Goal: Task Accomplishment & Management: Manage account settings

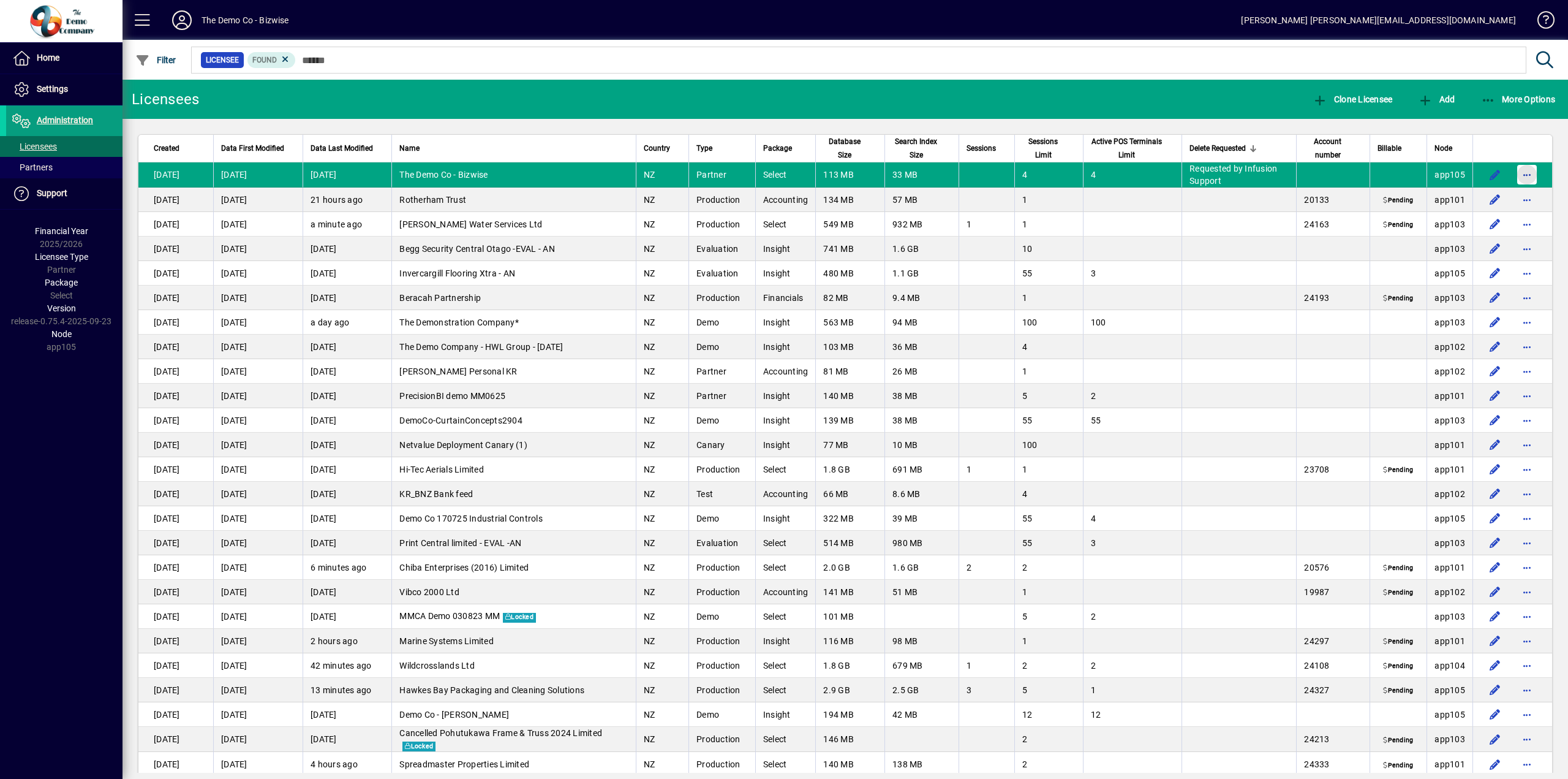
click at [1524, 176] on span "button" at bounding box center [1527, 174] width 29 height 29
click at [1457, 200] on span "Approve deletion of licensee" at bounding box center [1453, 201] width 130 height 15
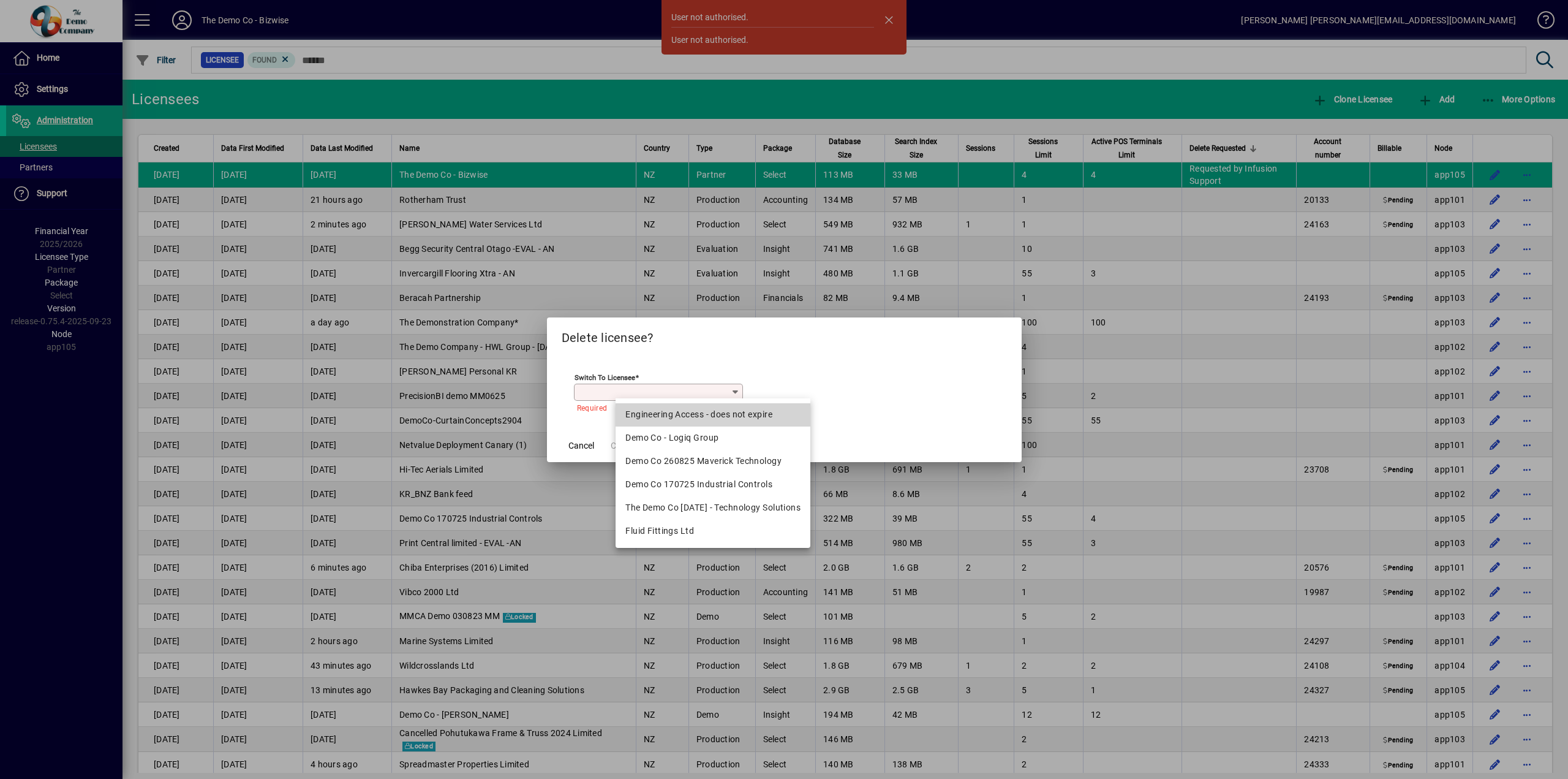
click at [703, 413] on div "Engineering Access - does not expire" at bounding box center [713, 414] width 175 height 13
type input "**********"
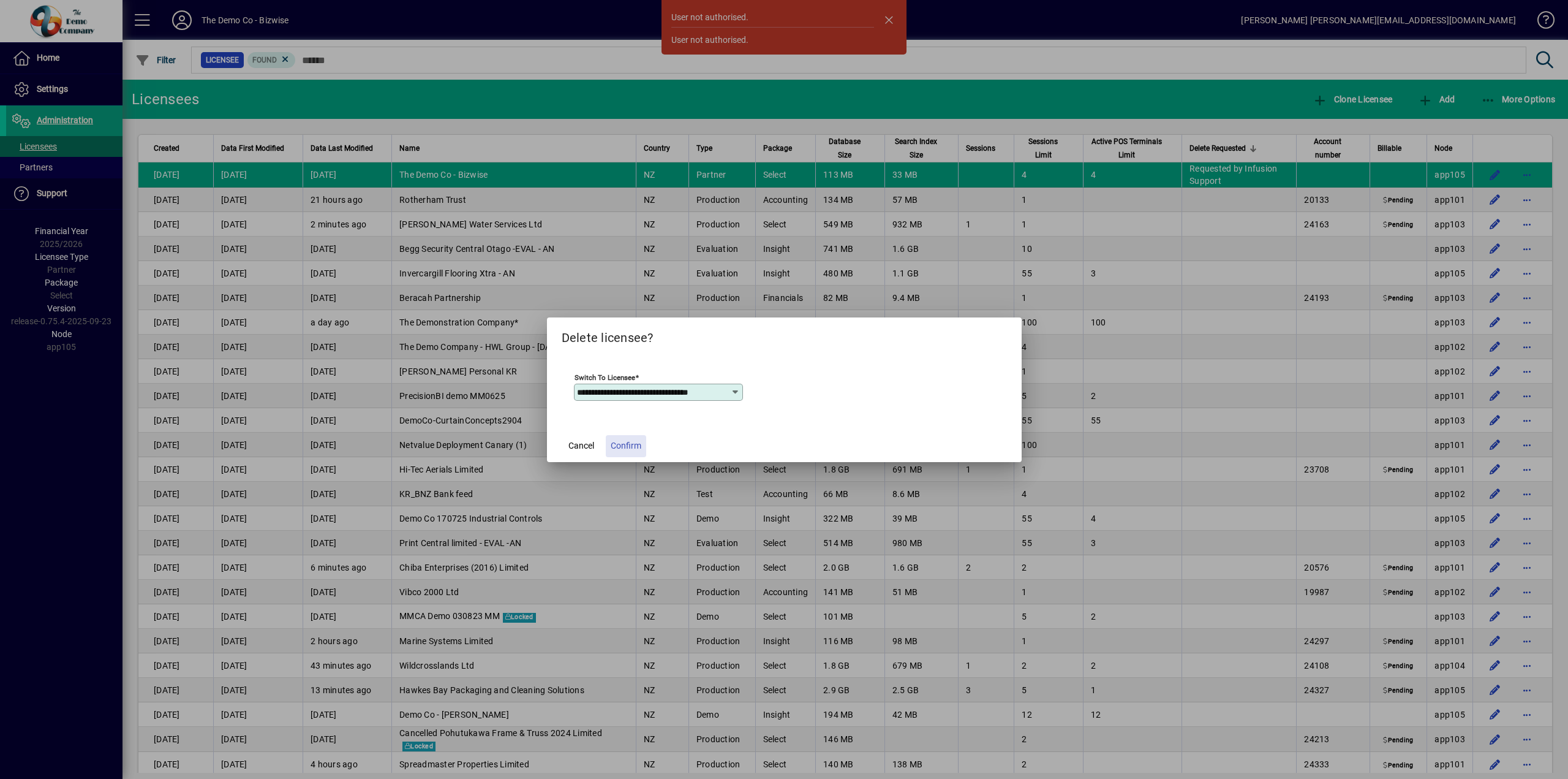
click at [634, 442] on span "Confirm" at bounding box center [626, 445] width 31 height 13
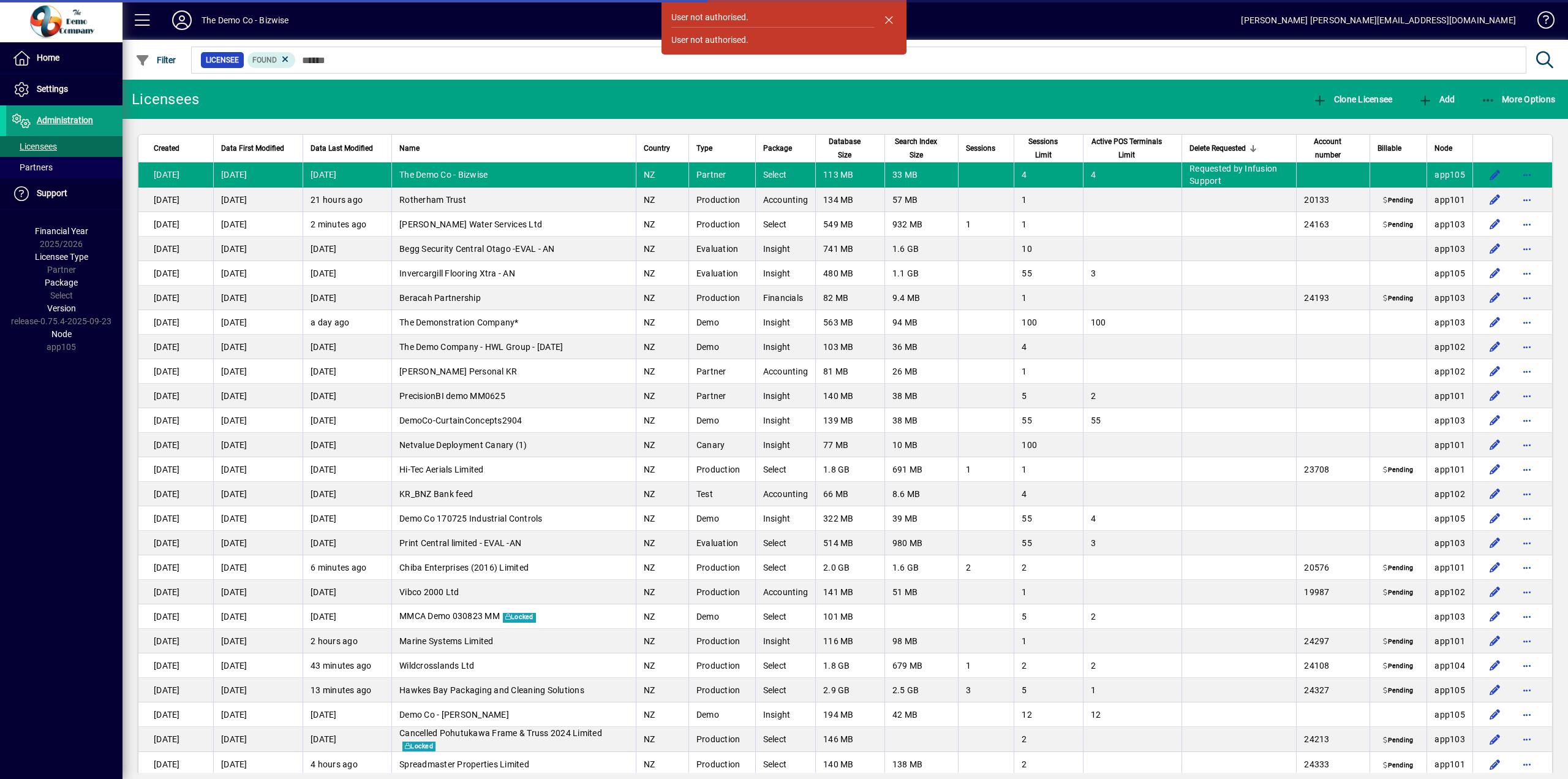
click at [971, 149] on span "Sessions" at bounding box center [981, 148] width 29 height 13
